Goal: Entertainment & Leisure: Consume media (video, audio)

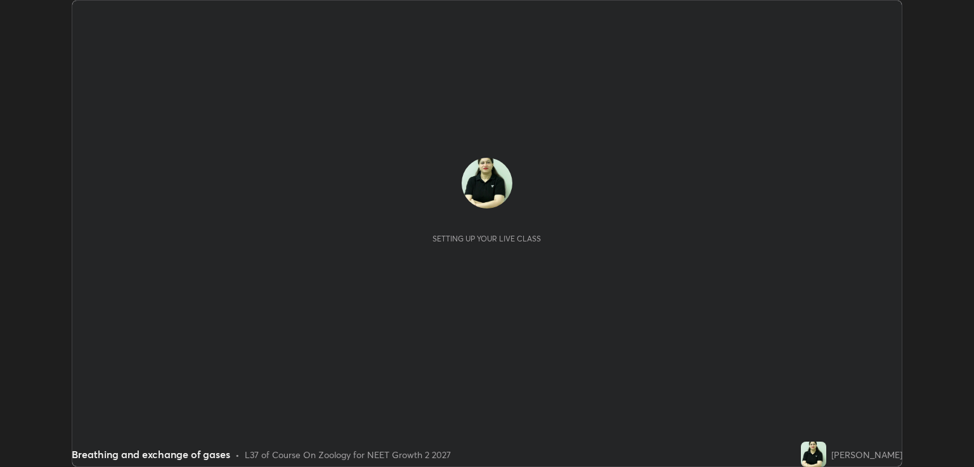
scroll to position [467, 973]
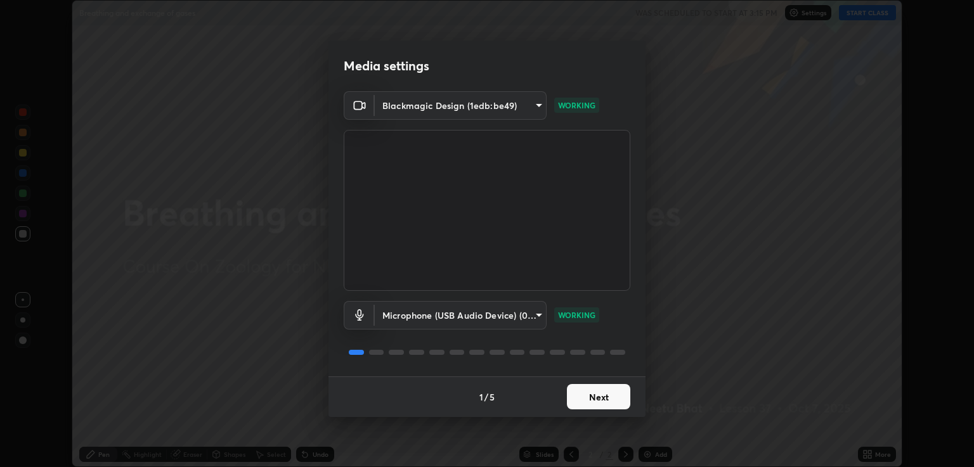
click at [607, 394] on button "Next" at bounding box center [598, 396] width 63 height 25
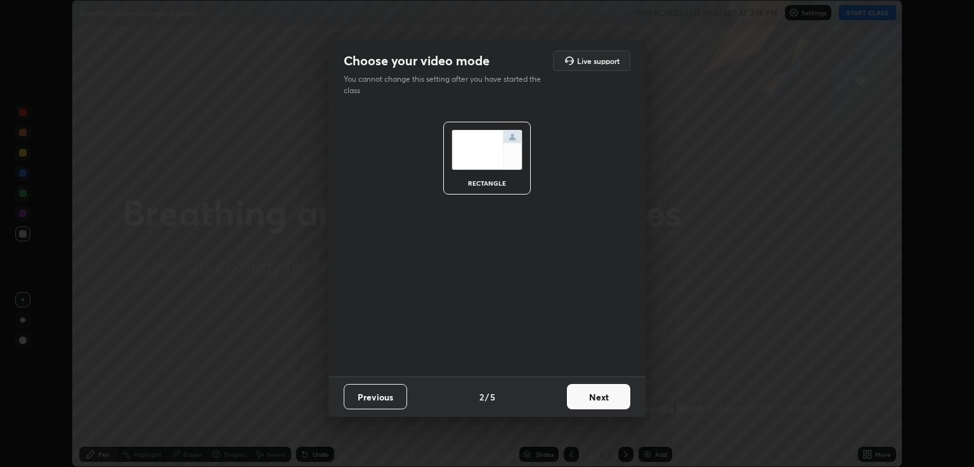
click at [610, 396] on button "Next" at bounding box center [598, 396] width 63 height 25
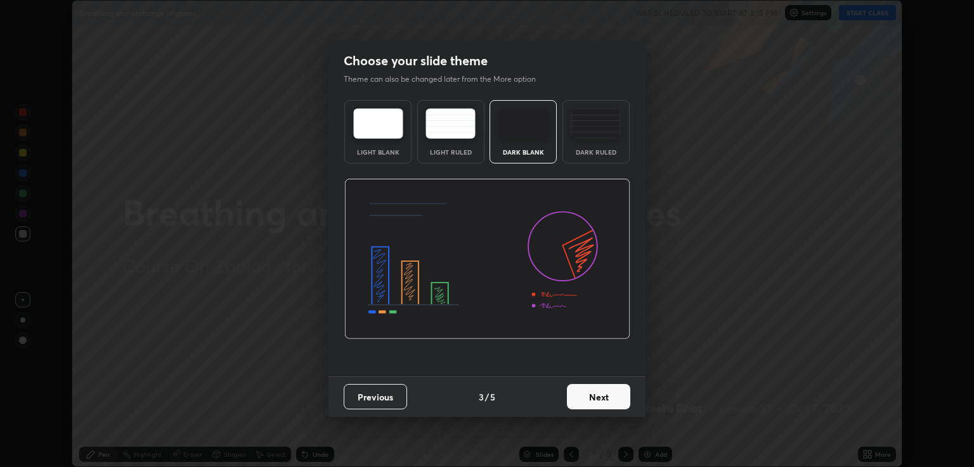
click at [603, 128] on img at bounding box center [596, 123] width 50 height 30
click at [599, 397] on button "Next" at bounding box center [598, 396] width 63 height 25
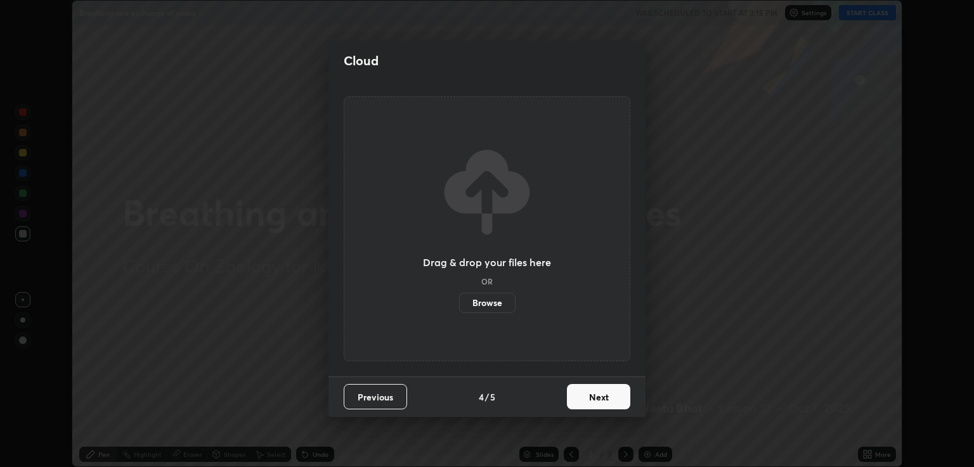
click at [590, 397] on button "Next" at bounding box center [598, 396] width 63 height 25
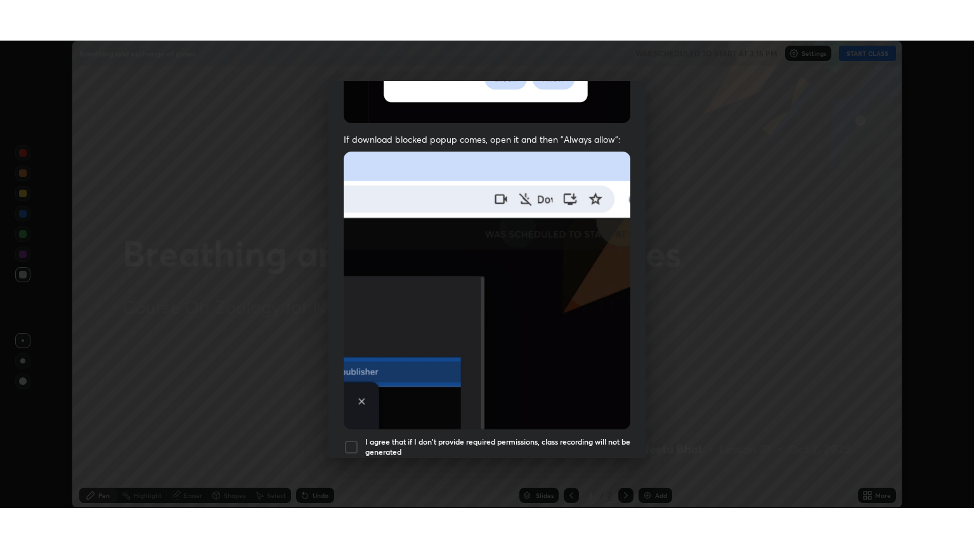
scroll to position [257, 0]
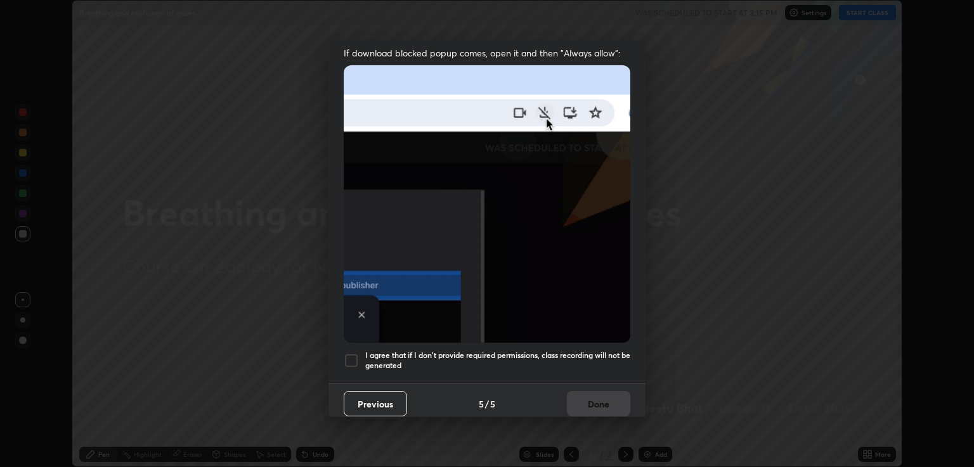
click at [352, 353] on div at bounding box center [351, 360] width 15 height 15
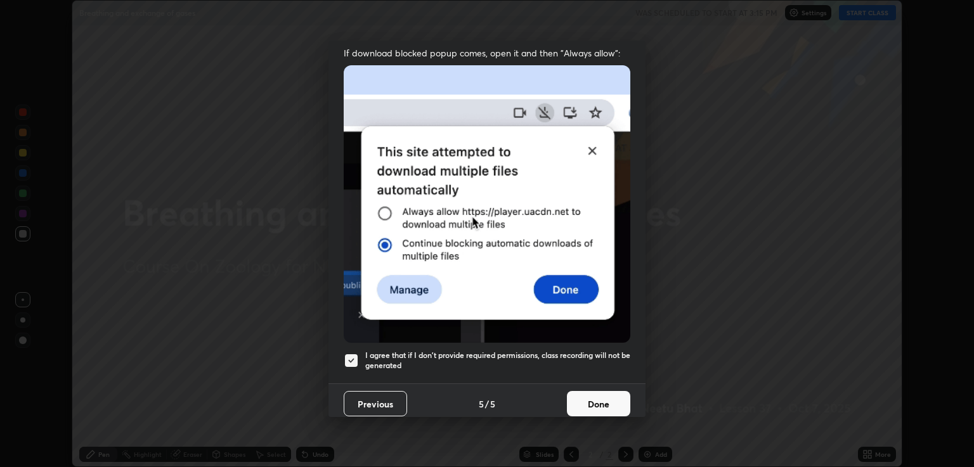
click at [597, 398] on button "Done" at bounding box center [598, 403] width 63 height 25
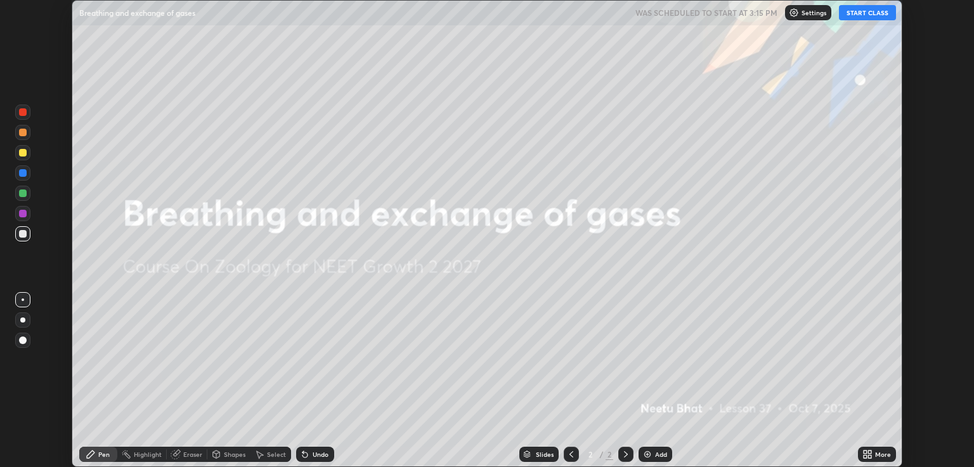
click at [865, 16] on button "START CLASS" at bounding box center [867, 12] width 57 height 15
click at [866, 451] on icon at bounding box center [864, 452] width 3 height 3
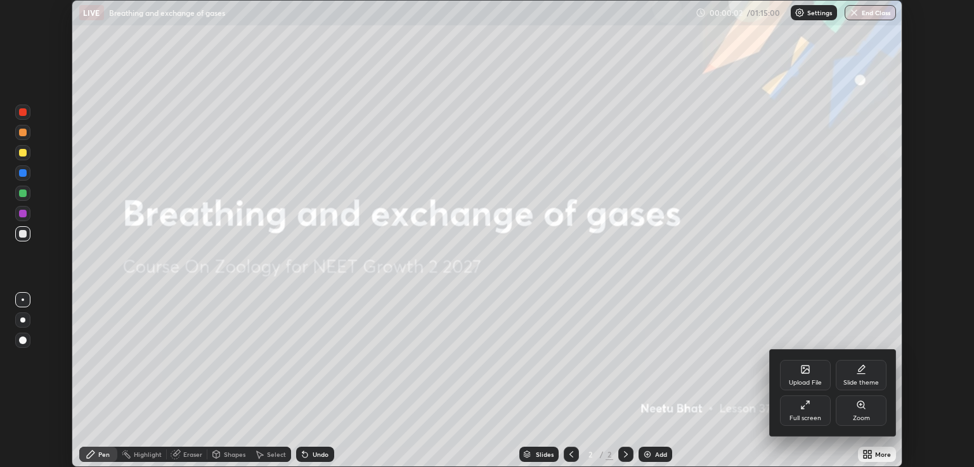
click at [805, 413] on div "Full screen" at bounding box center [805, 411] width 51 height 30
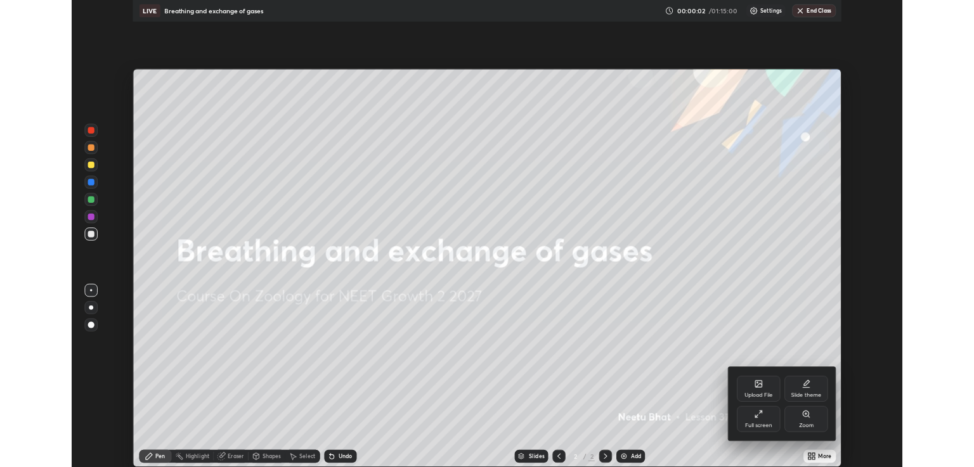
scroll to position [548, 974]
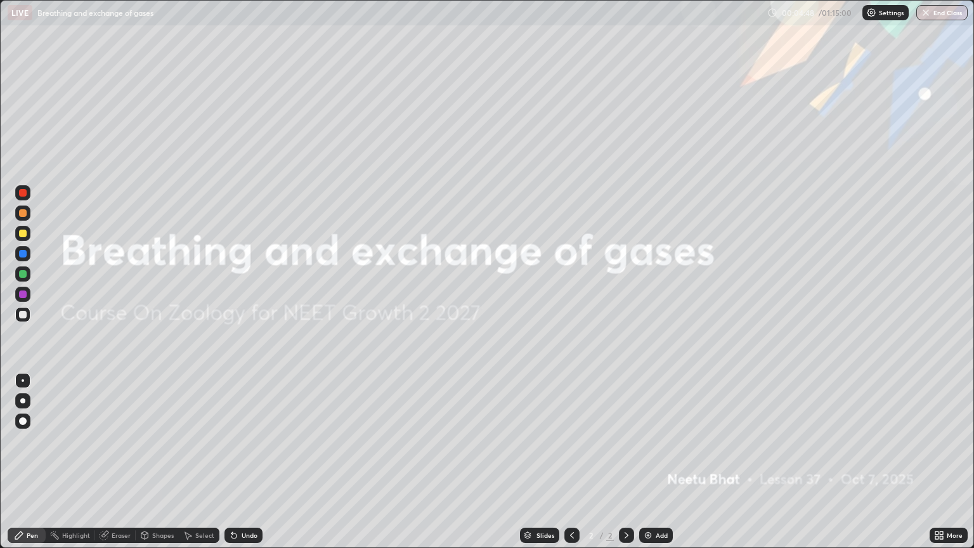
click at [654, 467] on div "Add" at bounding box center [656, 534] width 34 height 15
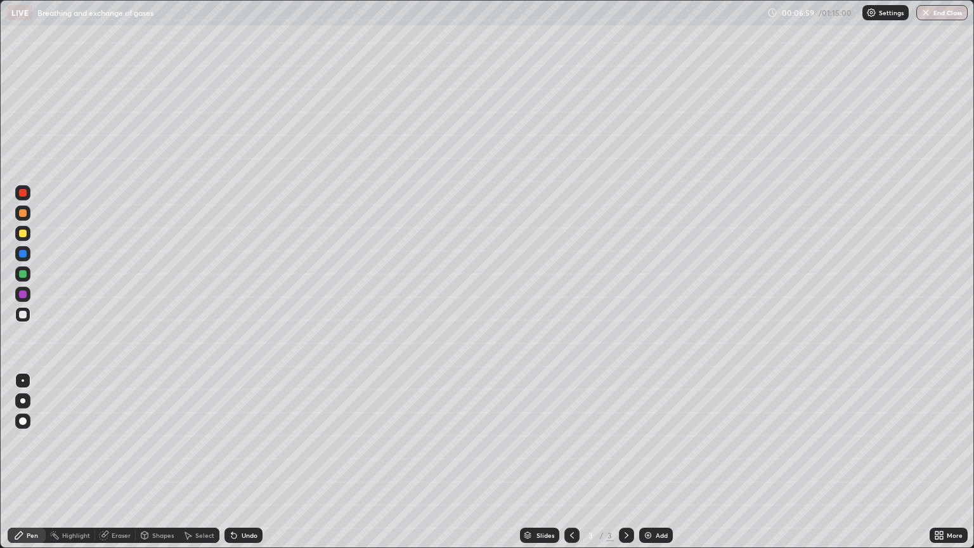
click at [25, 233] on div at bounding box center [23, 233] width 8 height 8
click at [27, 254] on div at bounding box center [22, 253] width 15 height 15
click at [22, 216] on div at bounding box center [23, 213] width 8 height 8
click at [646, 467] on img at bounding box center [648, 535] width 10 height 10
click at [115, 467] on div "Eraser" at bounding box center [121, 535] width 19 height 6
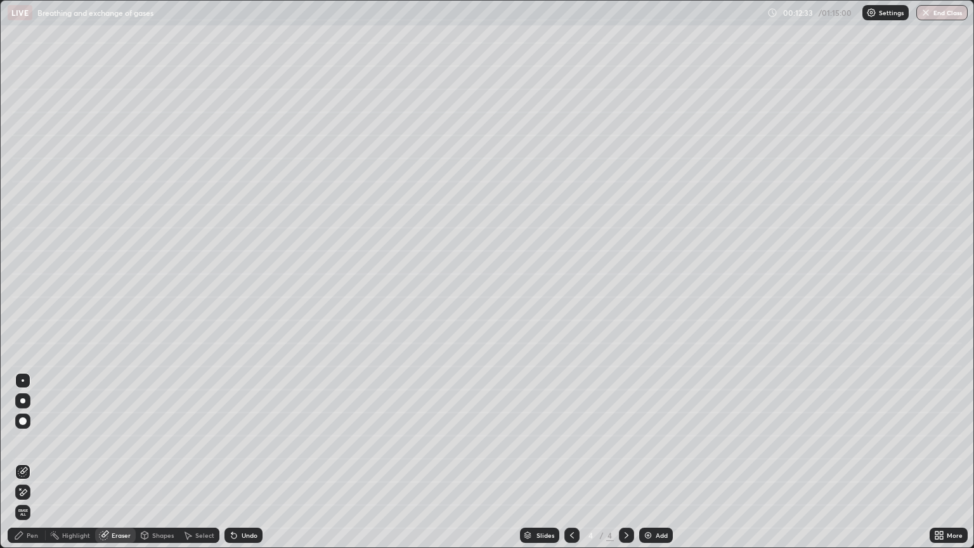
click at [34, 467] on div "Pen" at bounding box center [32, 535] width 11 height 6
click at [23, 234] on div at bounding box center [23, 233] width 8 height 8
click at [25, 213] on div at bounding box center [23, 213] width 8 height 8
click at [22, 234] on div at bounding box center [23, 233] width 8 height 8
click at [23, 216] on div at bounding box center [23, 213] width 8 height 8
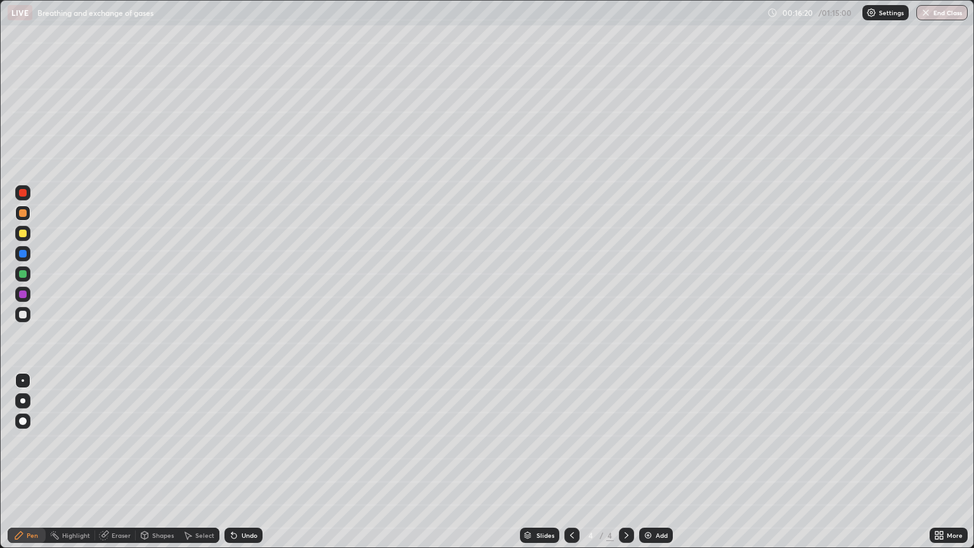
click at [946, 467] on div "More" at bounding box center [948, 534] width 38 height 15
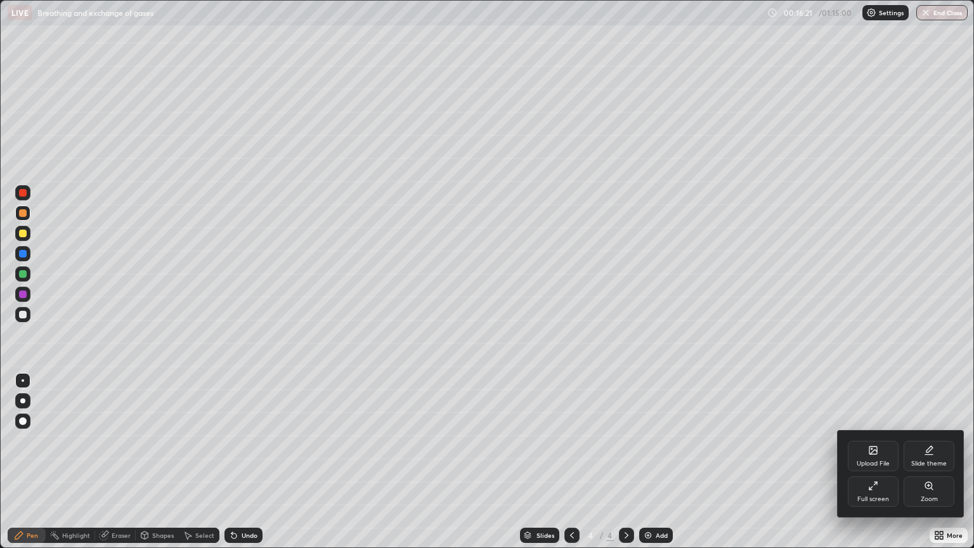
click at [875, 467] on icon at bounding box center [873, 485] width 10 height 10
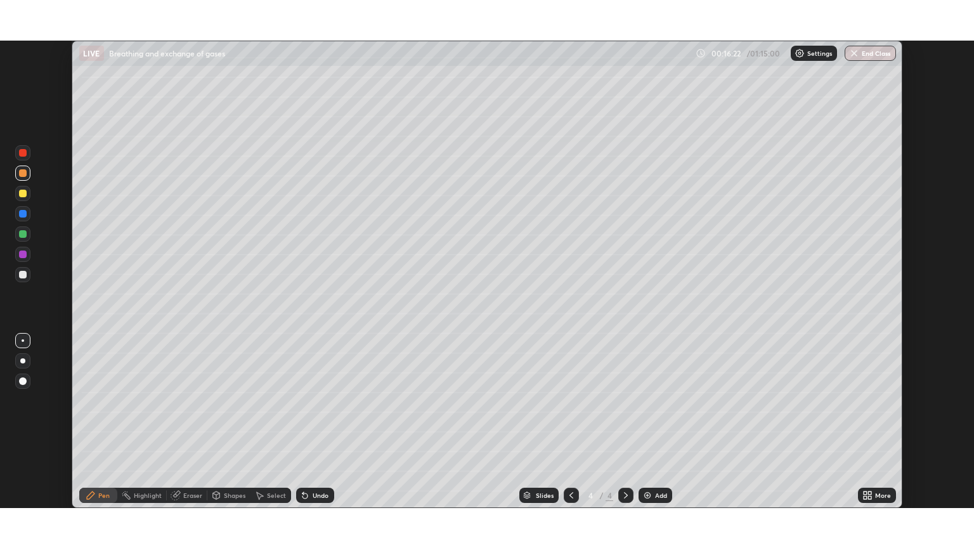
scroll to position [62922, 62416]
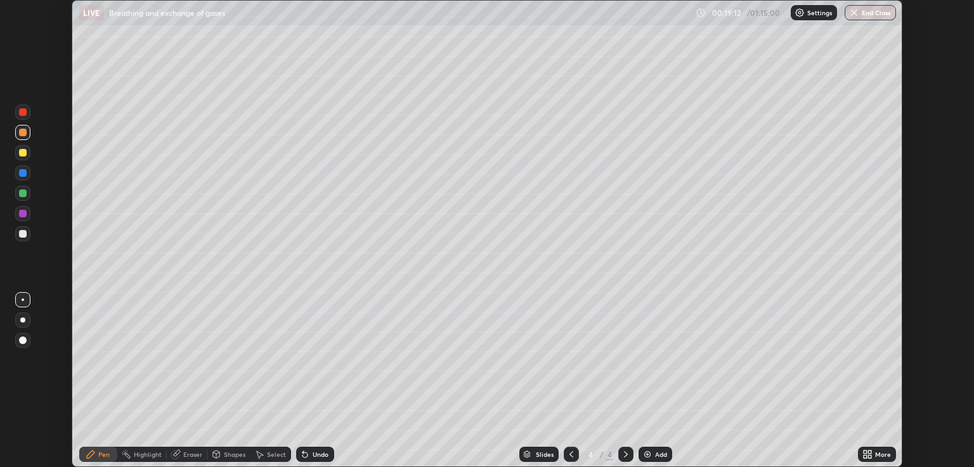
click at [865, 452] on icon at bounding box center [864, 452] width 3 height 3
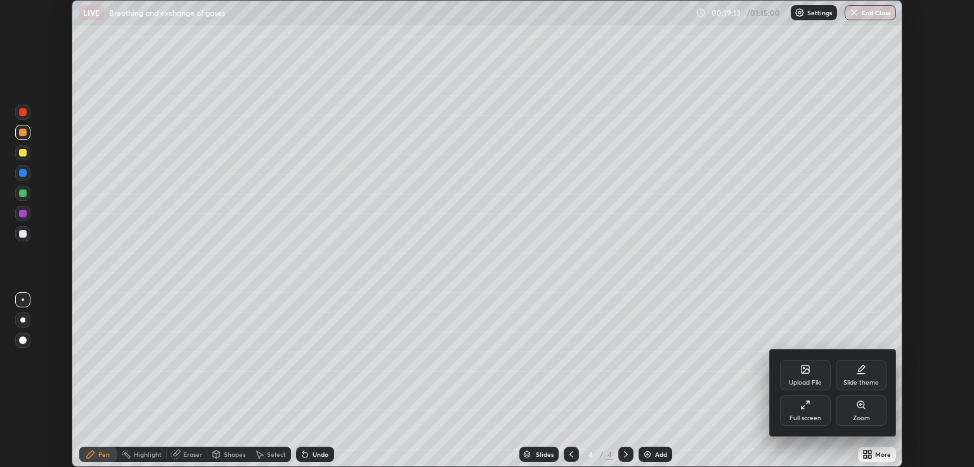
click at [808, 410] on icon at bounding box center [805, 405] width 10 height 10
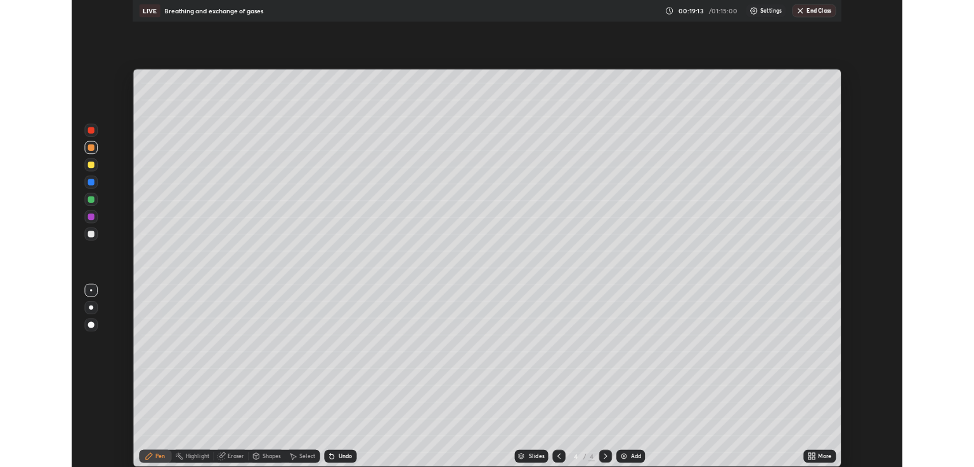
scroll to position [548, 974]
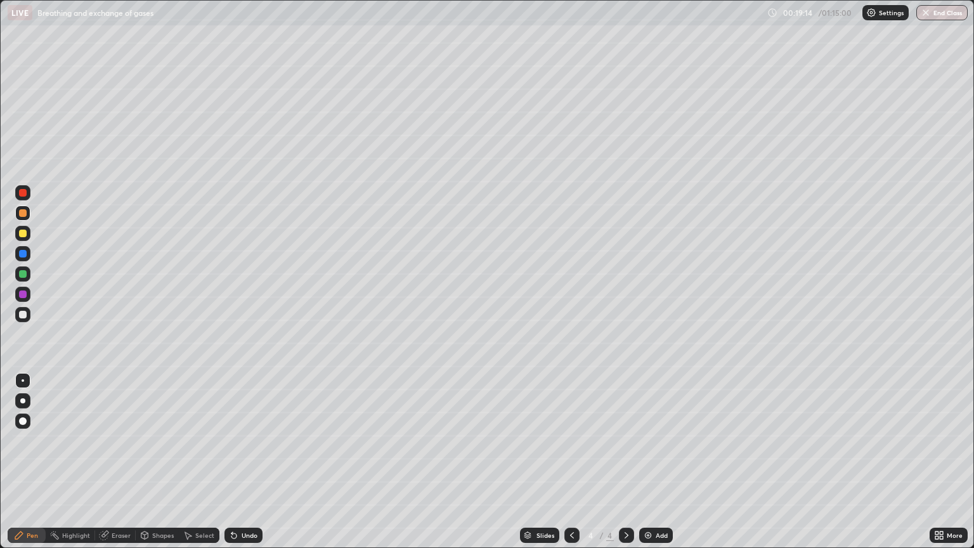
click at [655, 467] on div "Add" at bounding box center [661, 535] width 12 height 6
click at [23, 312] on div at bounding box center [23, 315] width 8 height 8
click at [119, 467] on div "Eraser" at bounding box center [121, 535] width 19 height 6
click at [27, 467] on div "Pen" at bounding box center [32, 535] width 11 height 6
click at [23, 234] on div at bounding box center [23, 233] width 8 height 8
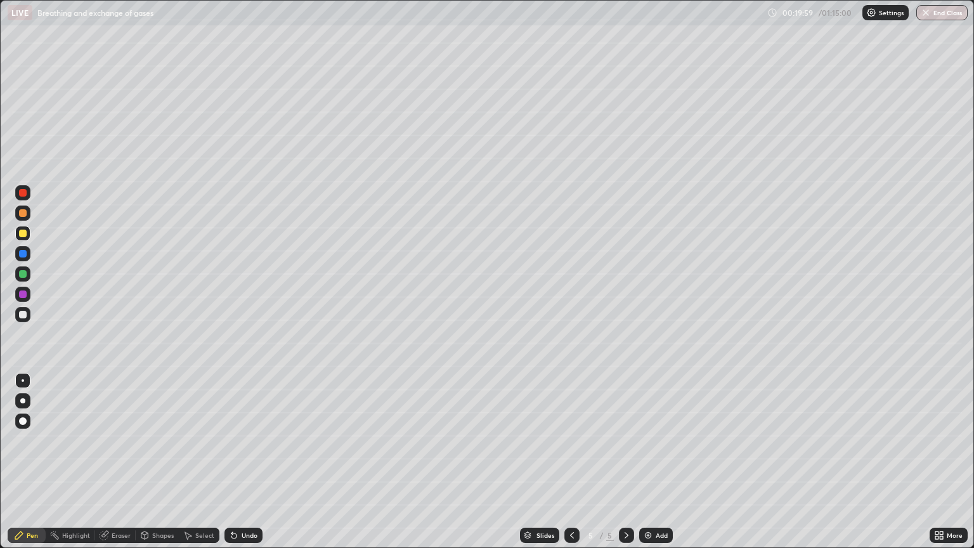
click at [25, 198] on div at bounding box center [22, 192] width 15 height 15
click at [25, 235] on div at bounding box center [23, 233] width 8 height 8
click at [23, 316] on div at bounding box center [23, 315] width 8 height 8
click at [116, 467] on div "Eraser" at bounding box center [121, 535] width 19 height 6
click at [26, 467] on div "Pen" at bounding box center [27, 534] width 38 height 15
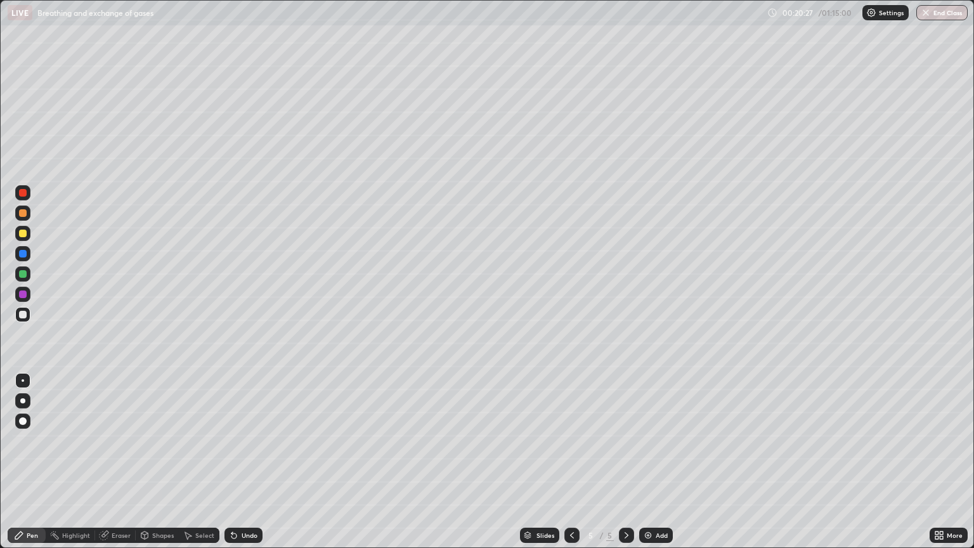
click at [23, 314] on div at bounding box center [23, 315] width 8 height 8
click at [23, 233] on div at bounding box center [23, 233] width 8 height 8
click at [25, 293] on div at bounding box center [23, 294] width 8 height 8
click at [25, 239] on div at bounding box center [22, 233] width 15 height 15
click at [116, 467] on div "Eraser" at bounding box center [115, 534] width 41 height 15
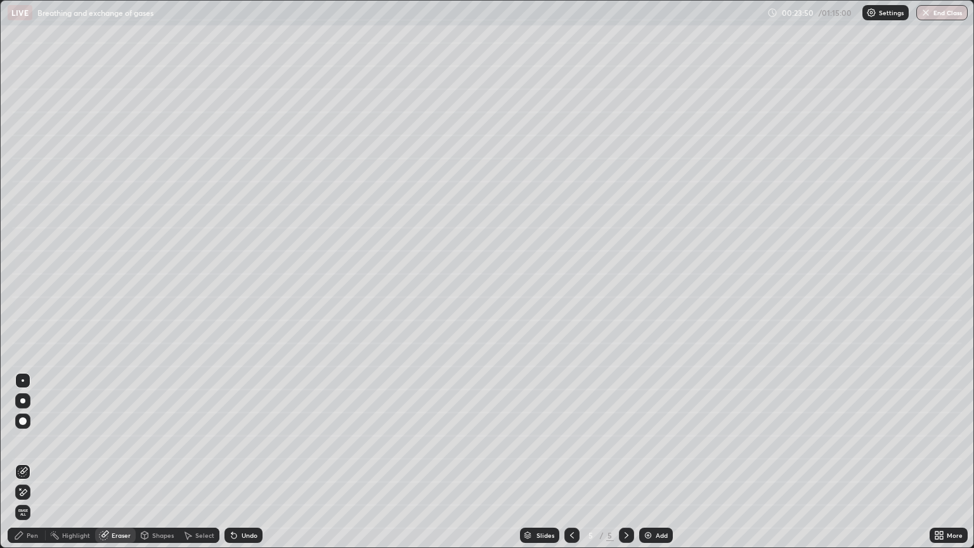
click at [24, 467] on span "Erase all" at bounding box center [23, 512] width 14 height 8
click at [570, 467] on icon at bounding box center [572, 535] width 10 height 10
click at [619, 467] on div at bounding box center [626, 534] width 15 height 15
click at [19, 312] on div at bounding box center [23, 315] width 8 height 8
click at [938, 467] on icon at bounding box center [936, 532] width 3 height 3
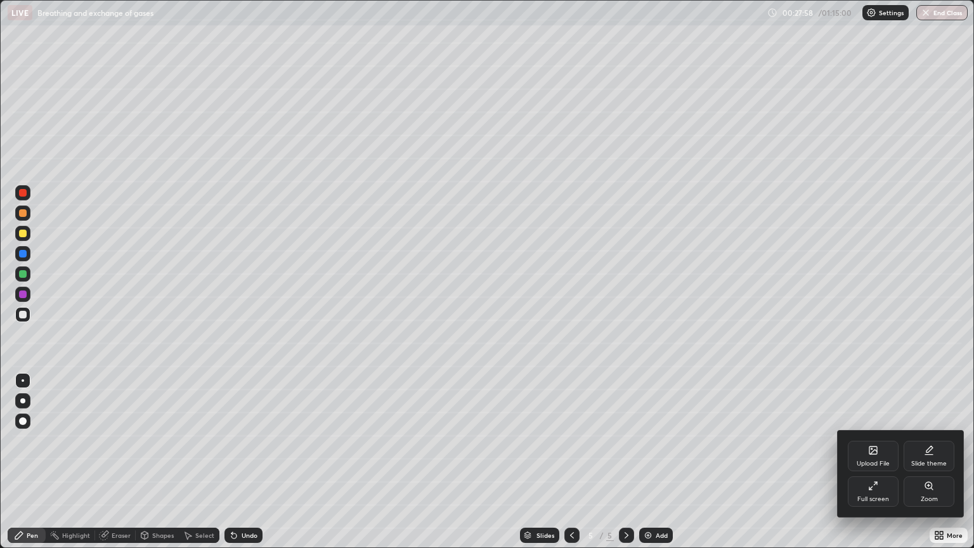
click at [874, 467] on icon at bounding box center [873, 485] width 10 height 10
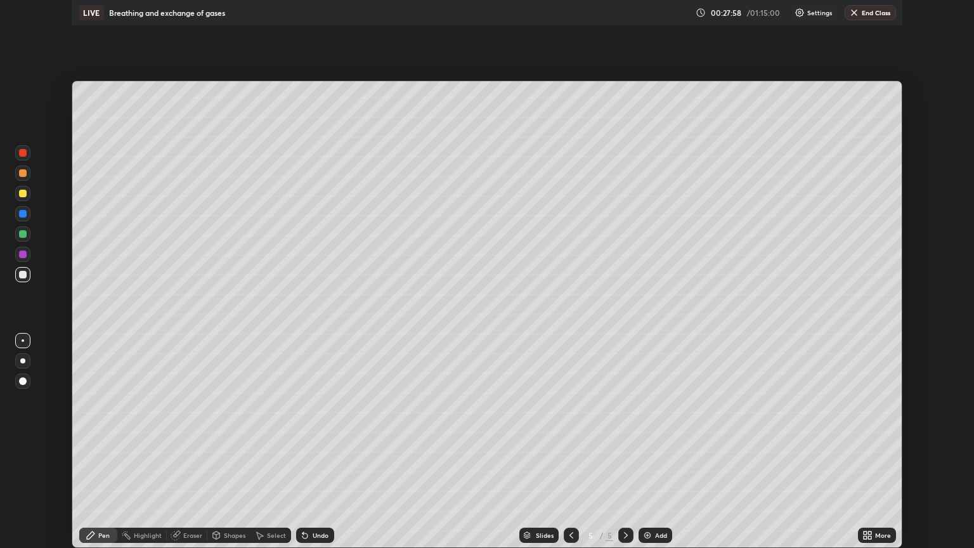
scroll to position [62922, 62416]
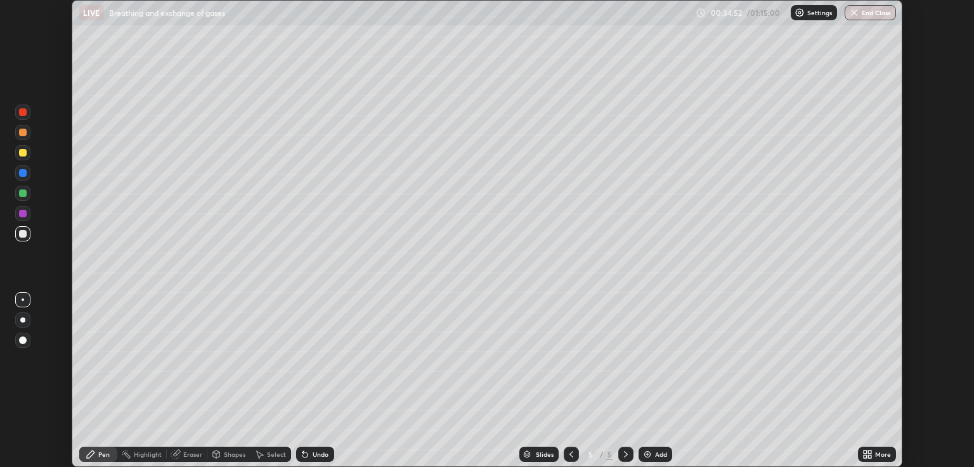
click at [865, 453] on icon at bounding box center [864, 452] width 3 height 3
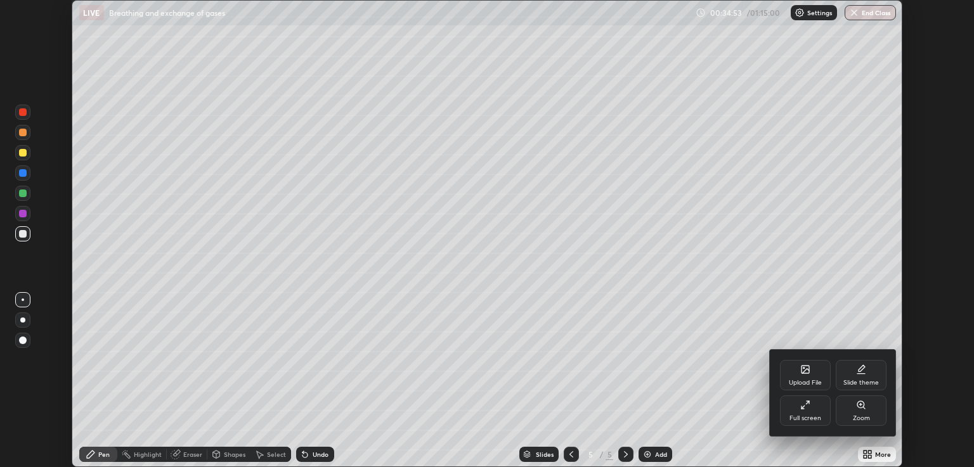
click at [796, 415] on div "Full screen" at bounding box center [805, 418] width 32 height 6
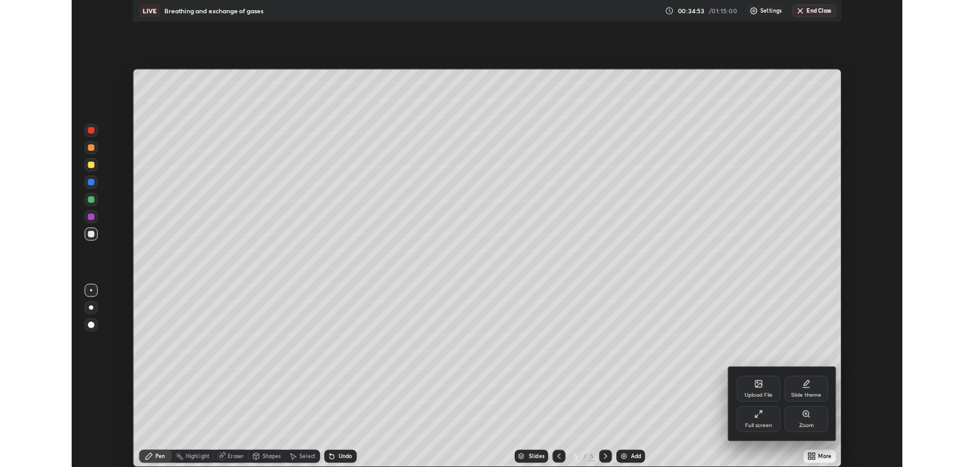
scroll to position [548, 974]
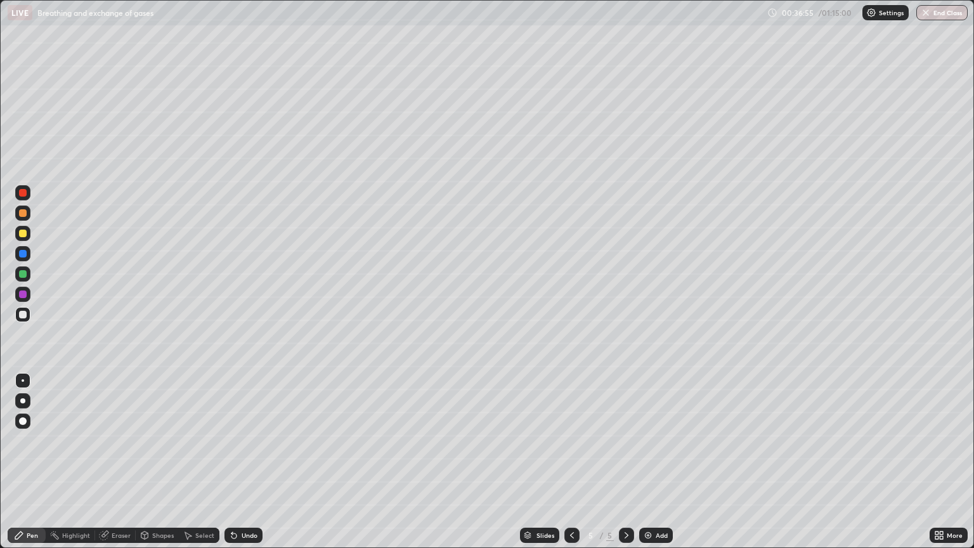
click at [625, 467] on icon at bounding box center [626, 535] width 10 height 10
click at [645, 467] on img at bounding box center [648, 535] width 10 height 10
click at [114, 467] on div "Eraser" at bounding box center [115, 534] width 41 height 15
click at [645, 467] on img at bounding box center [648, 535] width 10 height 10
click at [32, 467] on div "Pen" at bounding box center [32, 535] width 11 height 6
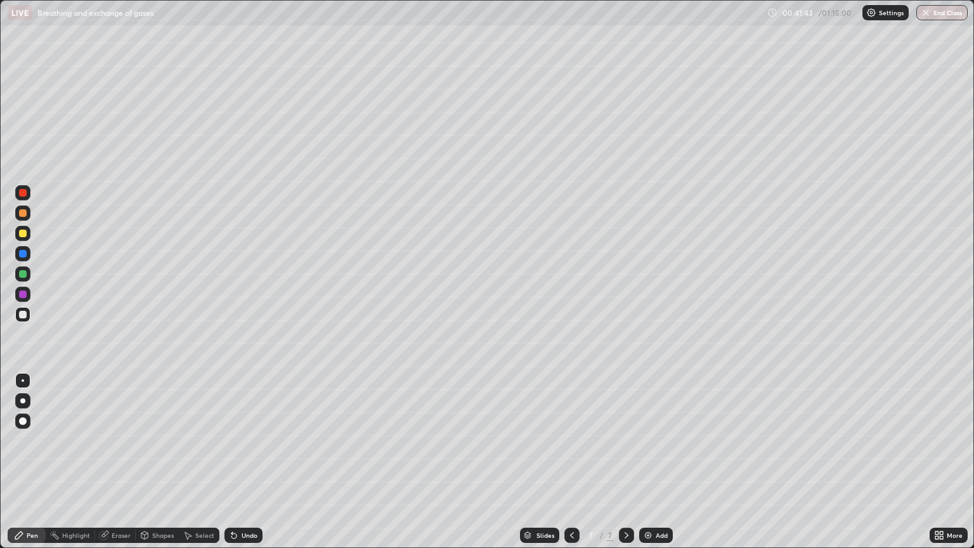
click at [24, 255] on div at bounding box center [23, 254] width 8 height 8
click at [26, 255] on div at bounding box center [23, 254] width 8 height 8
click at [23, 233] on div at bounding box center [23, 233] width 8 height 8
click at [29, 255] on div at bounding box center [22, 253] width 15 height 15
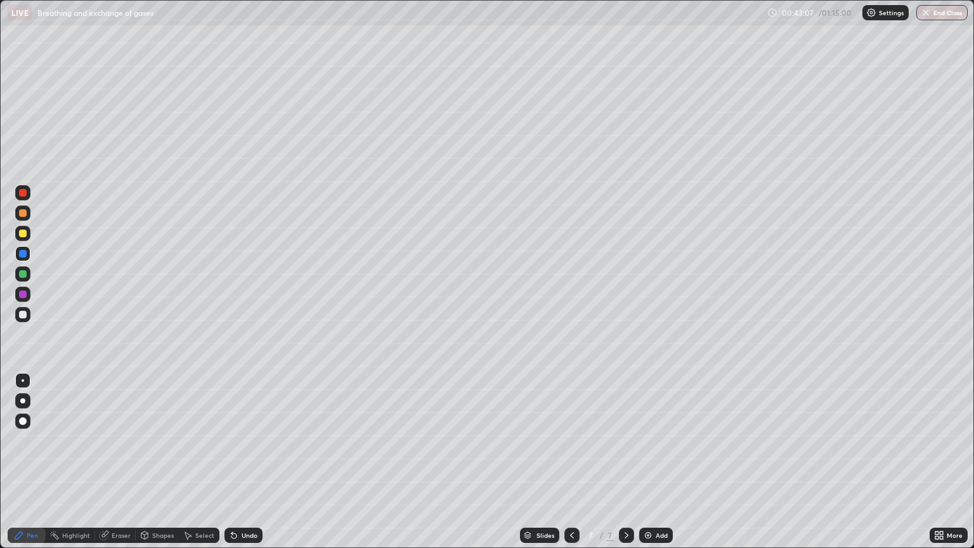
click at [23, 314] on div at bounding box center [23, 315] width 8 height 8
click at [27, 220] on div at bounding box center [22, 212] width 15 height 15
click at [22, 195] on div at bounding box center [23, 193] width 8 height 8
click at [22, 236] on div at bounding box center [23, 233] width 8 height 8
click at [23, 315] on div at bounding box center [23, 315] width 8 height 8
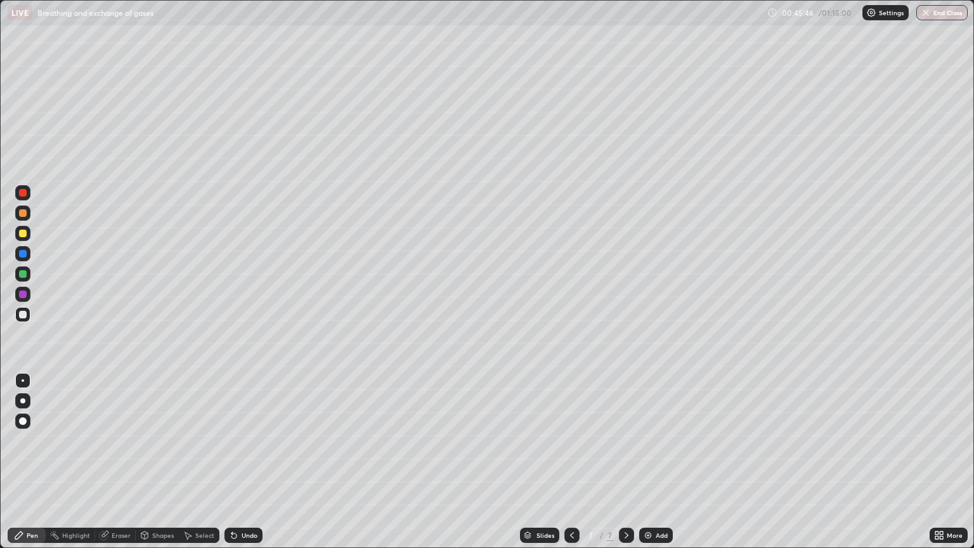
click at [25, 213] on div at bounding box center [23, 213] width 8 height 8
click at [28, 378] on div at bounding box center [22, 380] width 15 height 15
click at [29, 236] on div at bounding box center [22, 233] width 15 height 15
click at [23, 316] on div at bounding box center [23, 315] width 8 height 8
click at [22, 235] on div at bounding box center [23, 233] width 8 height 8
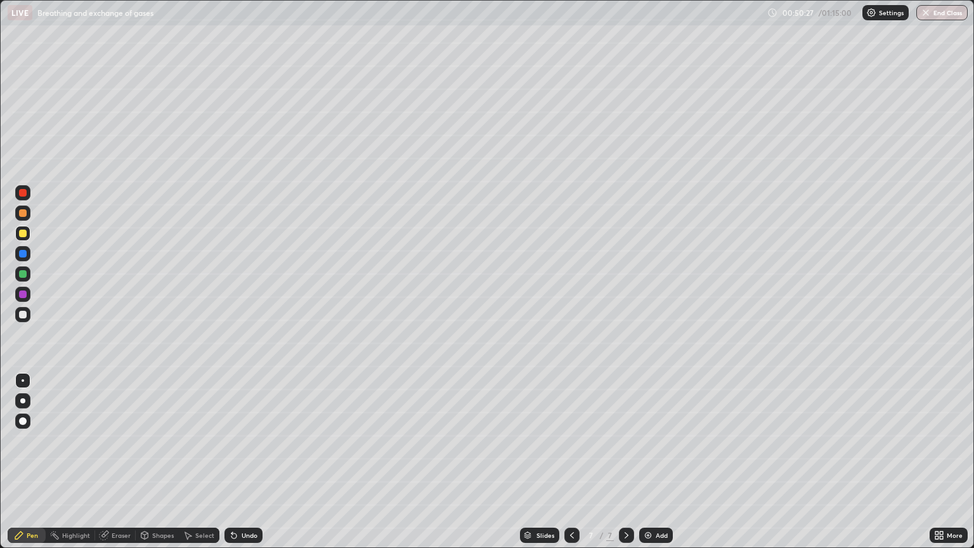
click at [21, 314] on div at bounding box center [23, 315] width 8 height 8
click at [22, 399] on div at bounding box center [22, 400] width 5 height 5
click at [23, 418] on div at bounding box center [23, 421] width 8 height 8
click at [940, 467] on icon at bounding box center [940, 532] width 3 height 3
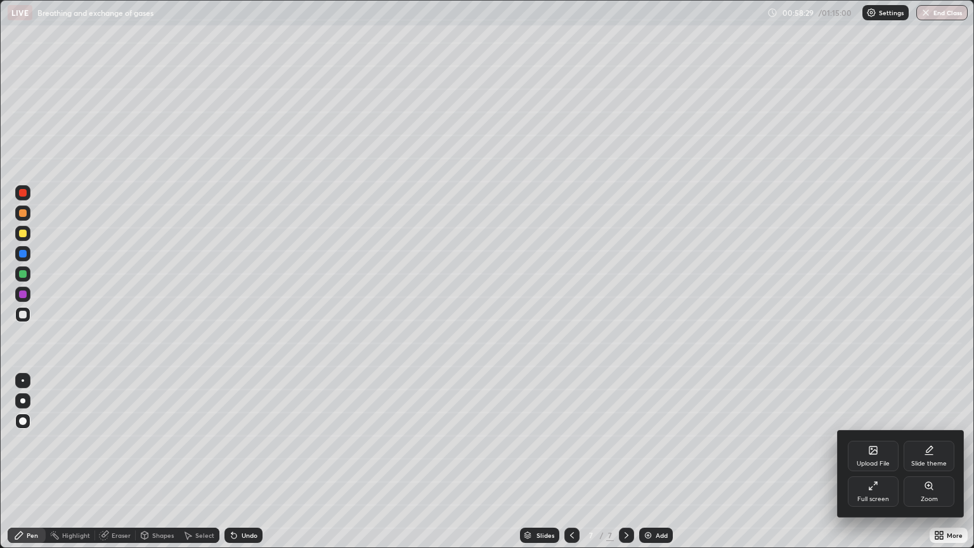
click at [872, 467] on div "Full screen" at bounding box center [873, 491] width 51 height 30
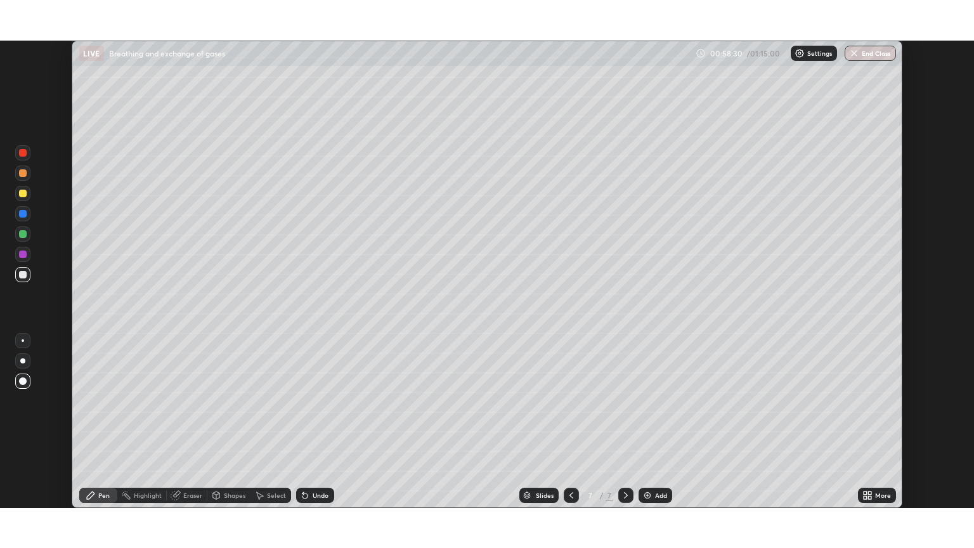
scroll to position [62922, 62416]
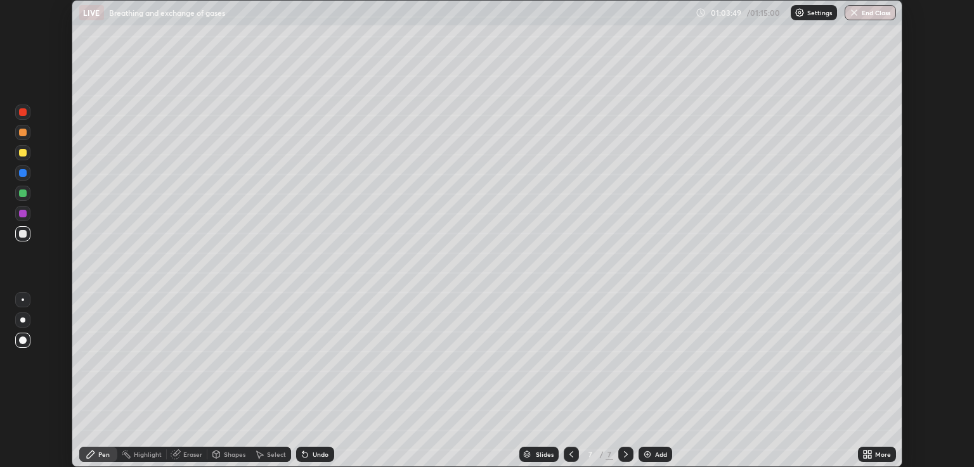
click at [865, 452] on icon at bounding box center [864, 452] width 3 height 3
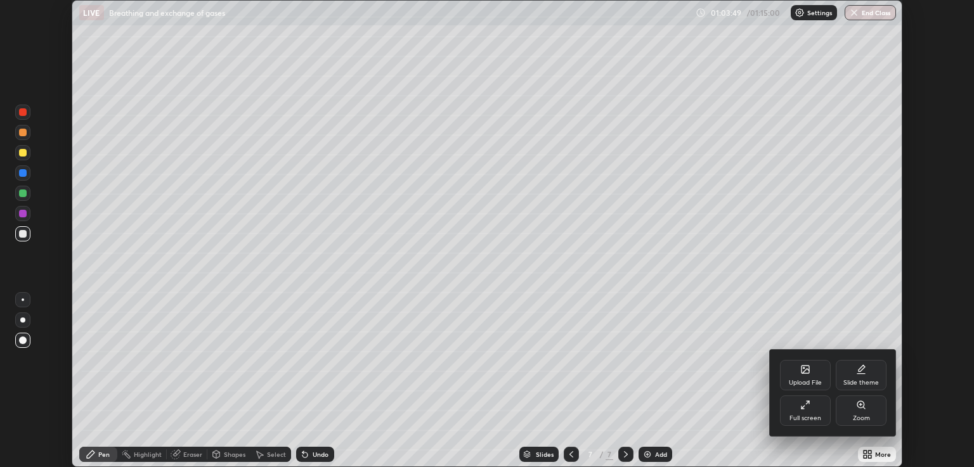
click at [805, 413] on div "Full screen" at bounding box center [805, 411] width 51 height 30
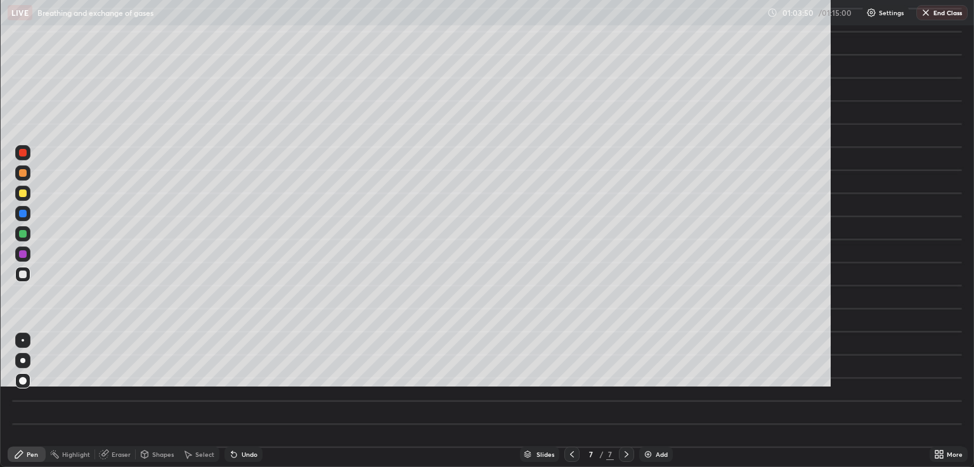
scroll to position [548, 974]
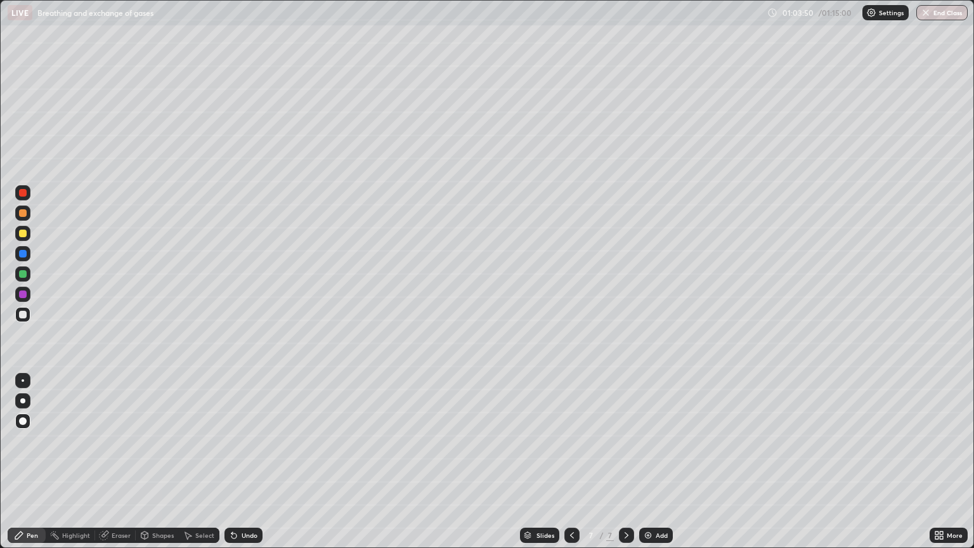
click at [651, 467] on img at bounding box center [648, 535] width 10 height 10
click at [936, 467] on icon at bounding box center [936, 532] width 3 height 3
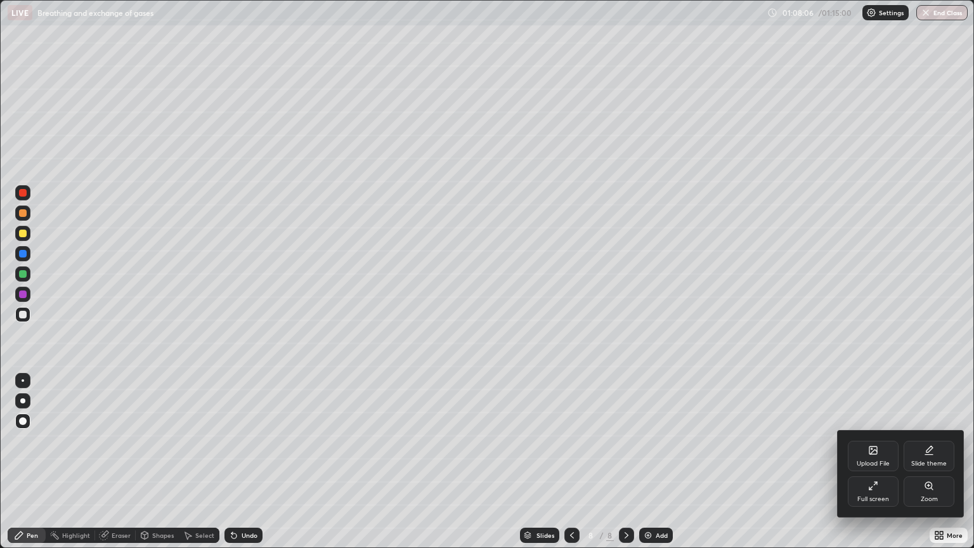
click at [877, 467] on div "Full screen" at bounding box center [873, 491] width 51 height 30
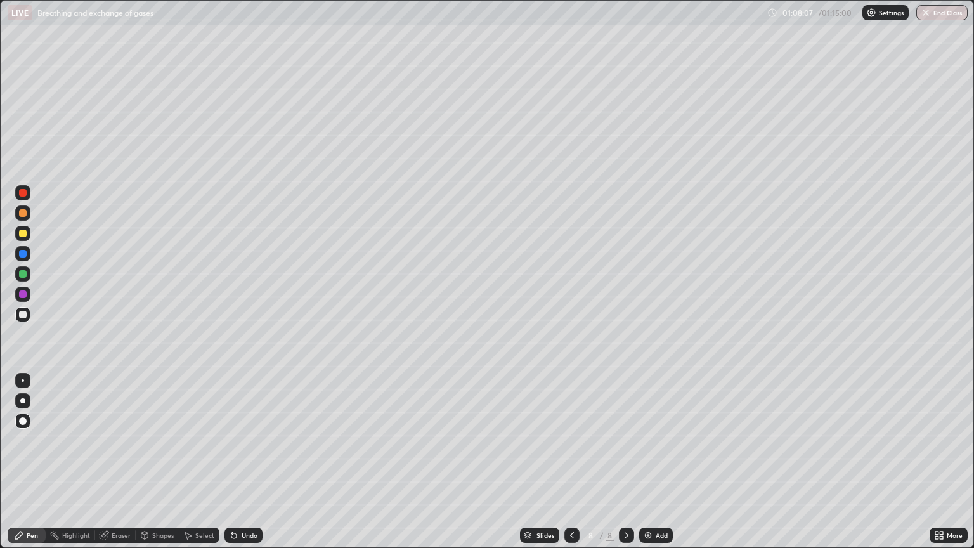
scroll to position [62922, 62416]
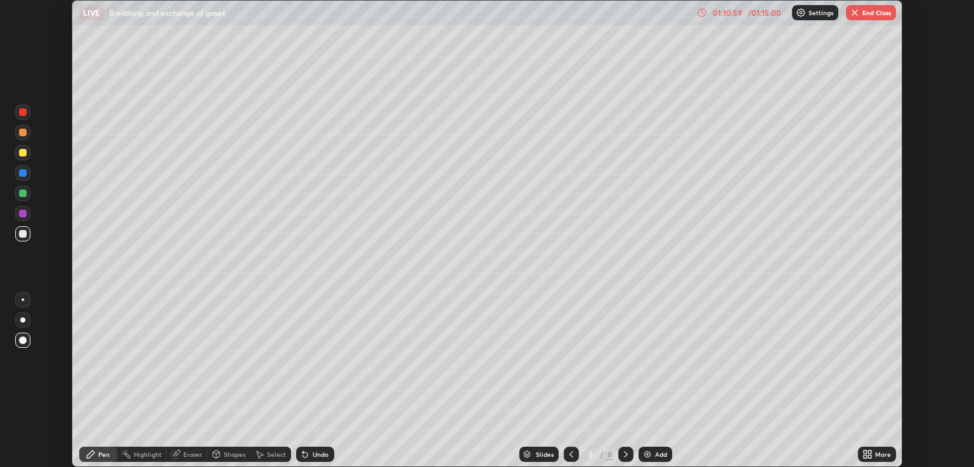
click at [863, 453] on icon at bounding box center [864, 452] width 3 height 3
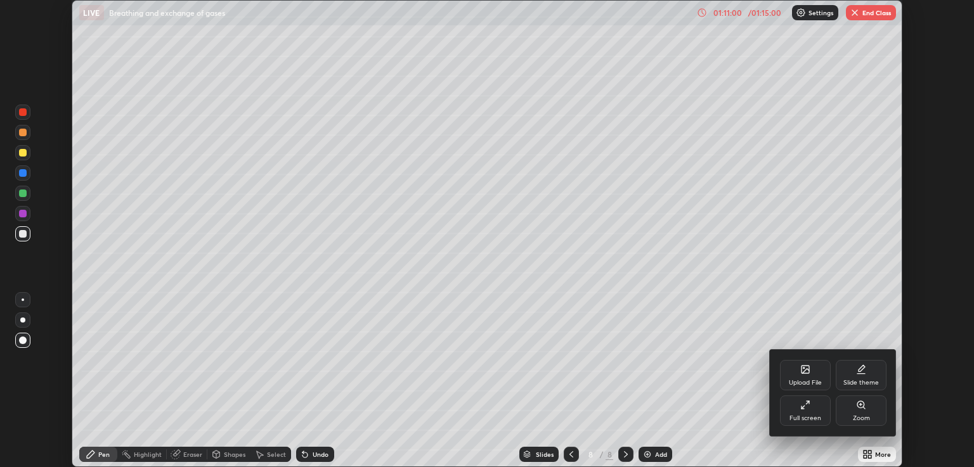
click at [802, 416] on div "Full screen" at bounding box center [805, 418] width 32 height 6
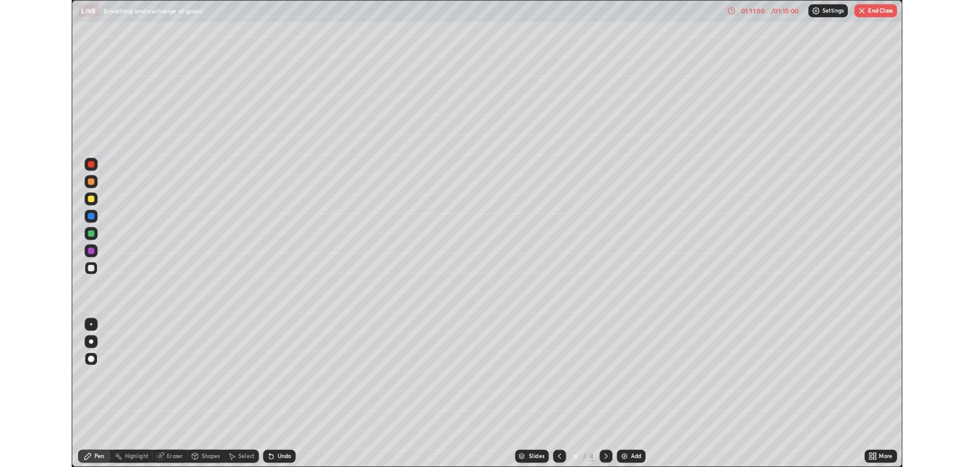
scroll to position [548, 974]
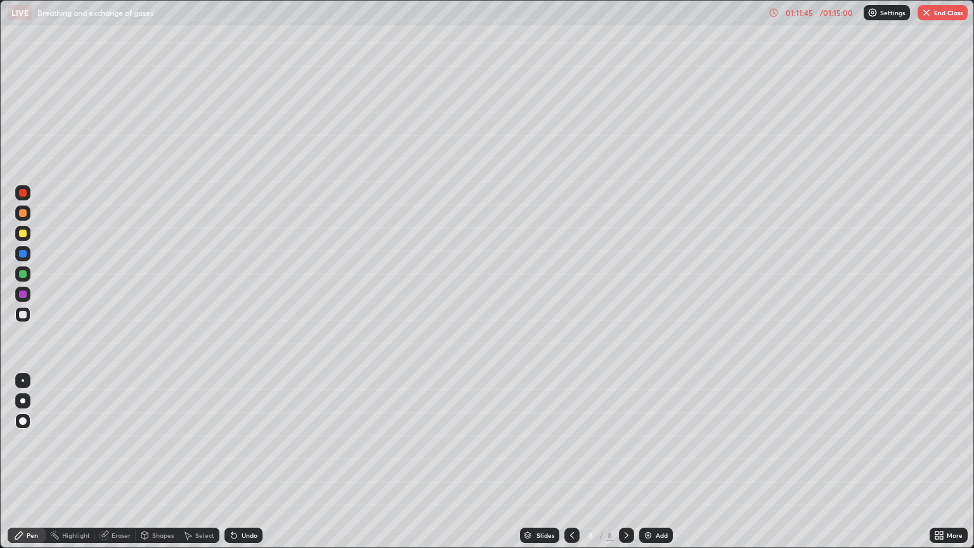
click at [938, 14] on button "End Class" at bounding box center [942, 12] width 50 height 15
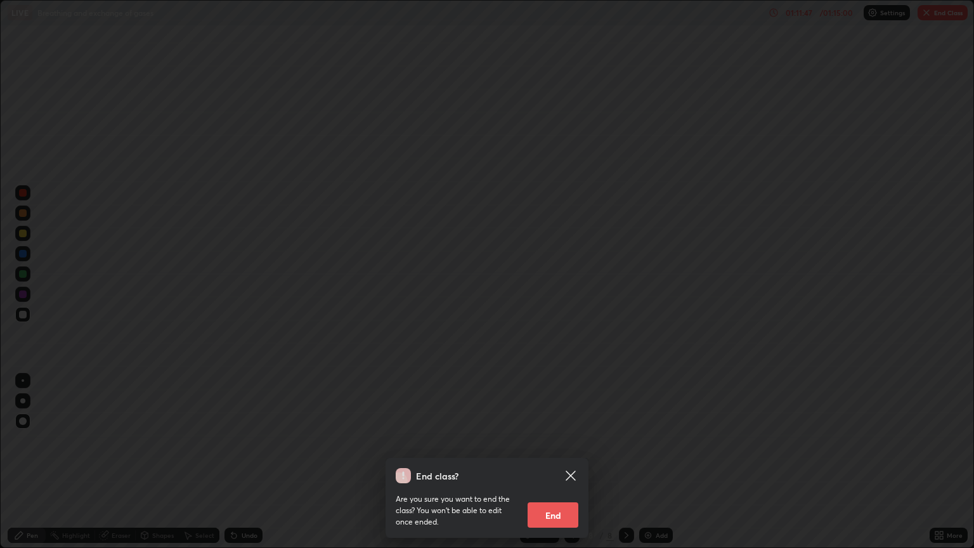
click at [559, 467] on button "End" at bounding box center [552, 514] width 51 height 25
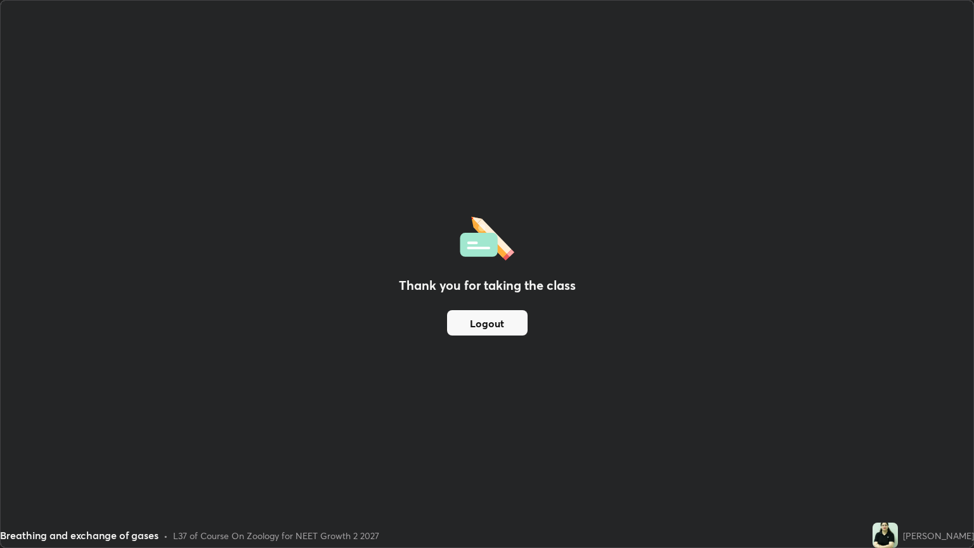
click at [500, 320] on button "Logout" at bounding box center [487, 322] width 81 height 25
click at [542, 428] on div "Thank you for taking the class Logout" at bounding box center [487, 274] width 972 height 546
click at [511, 322] on button "Logout" at bounding box center [487, 322] width 81 height 25
click at [898, 467] on img at bounding box center [884, 534] width 25 height 25
click at [829, 467] on div "Thank you for taking the class Logout" at bounding box center [487, 274] width 972 height 546
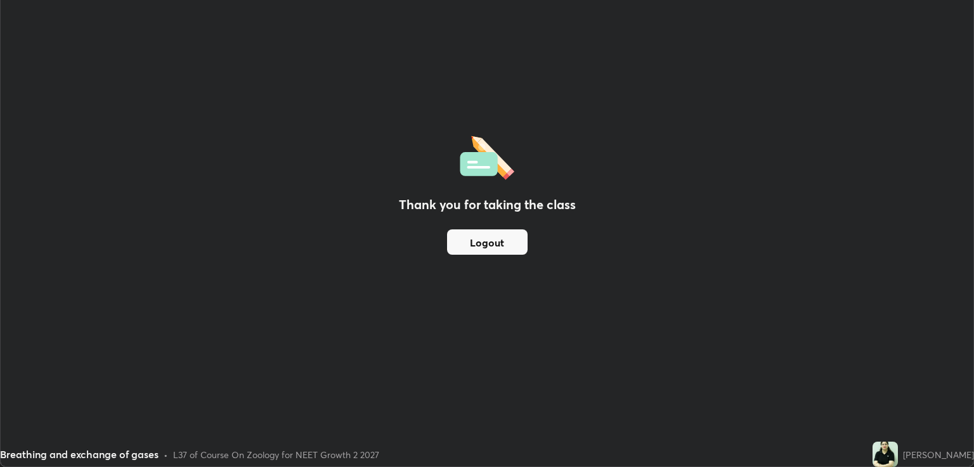
scroll to position [62922, 62416]
